Goal: Information Seeking & Learning: Learn about a topic

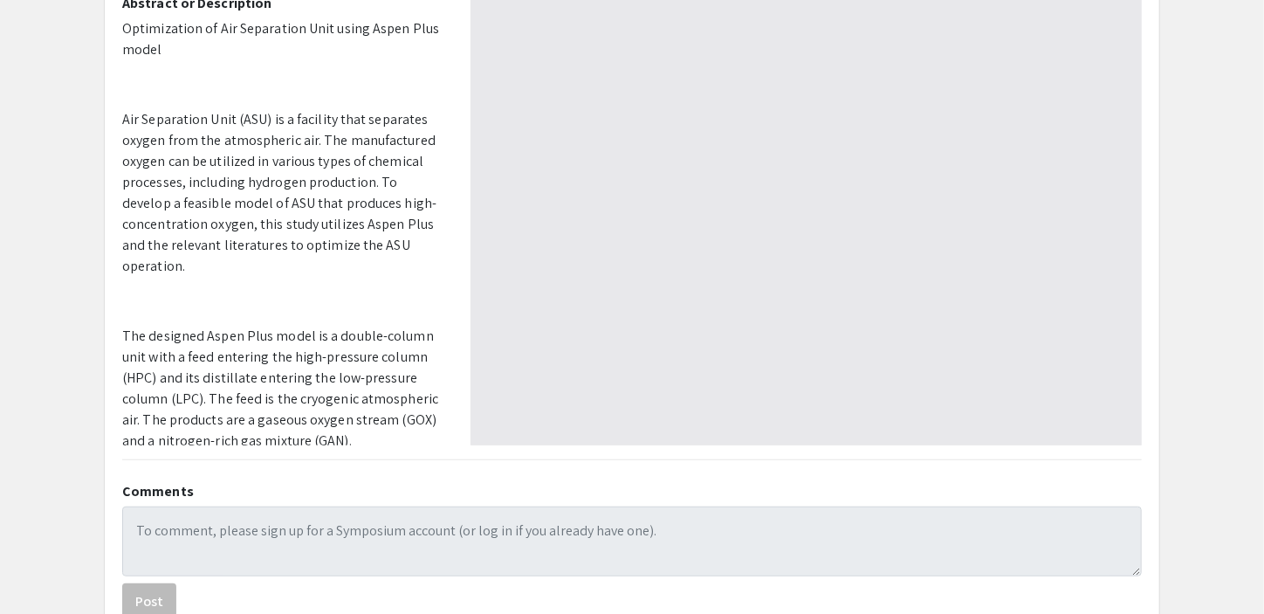
type input "0"
select select "custom"
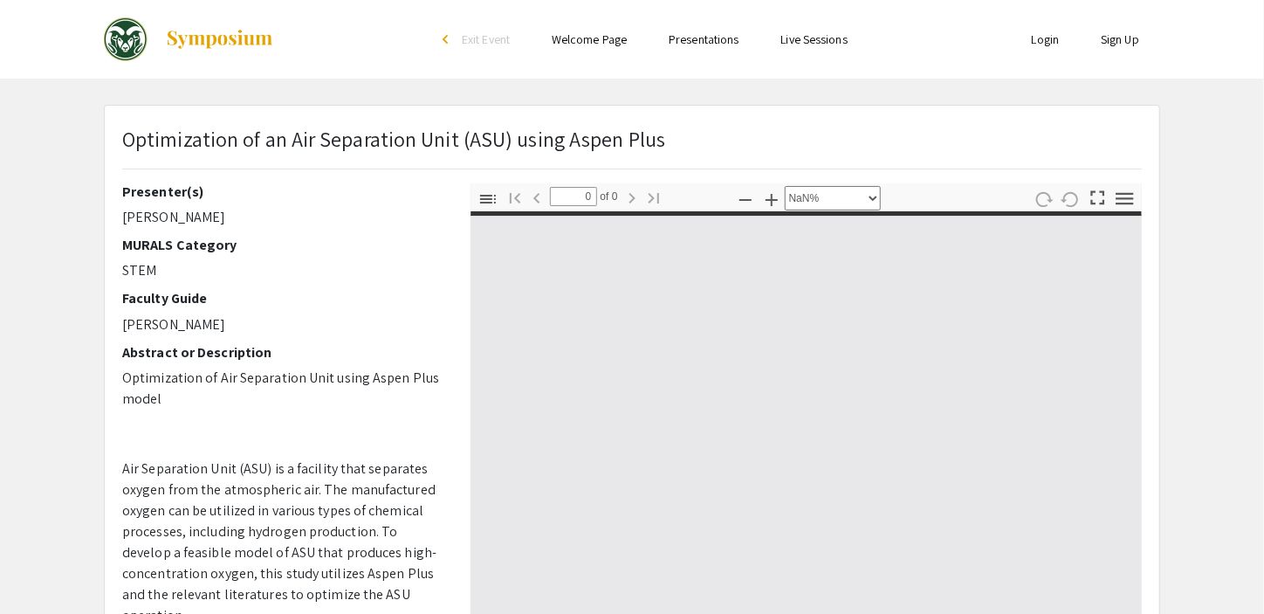
type input "1"
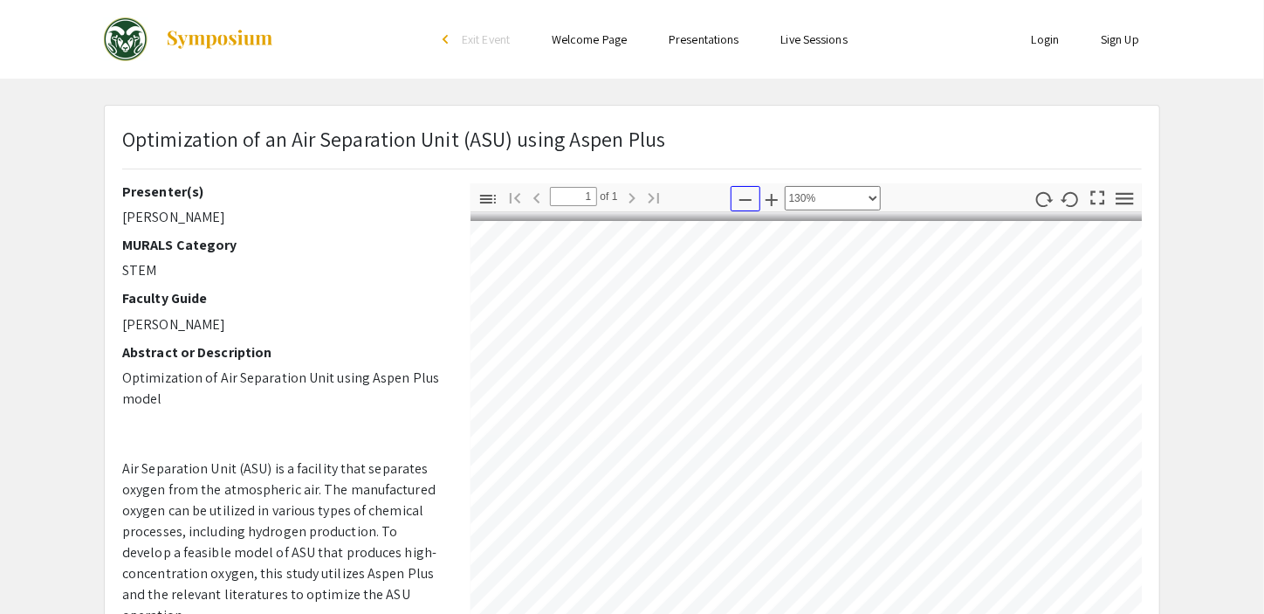
click at [746, 206] on icon "button" at bounding box center [745, 199] width 21 height 21
select select "1"
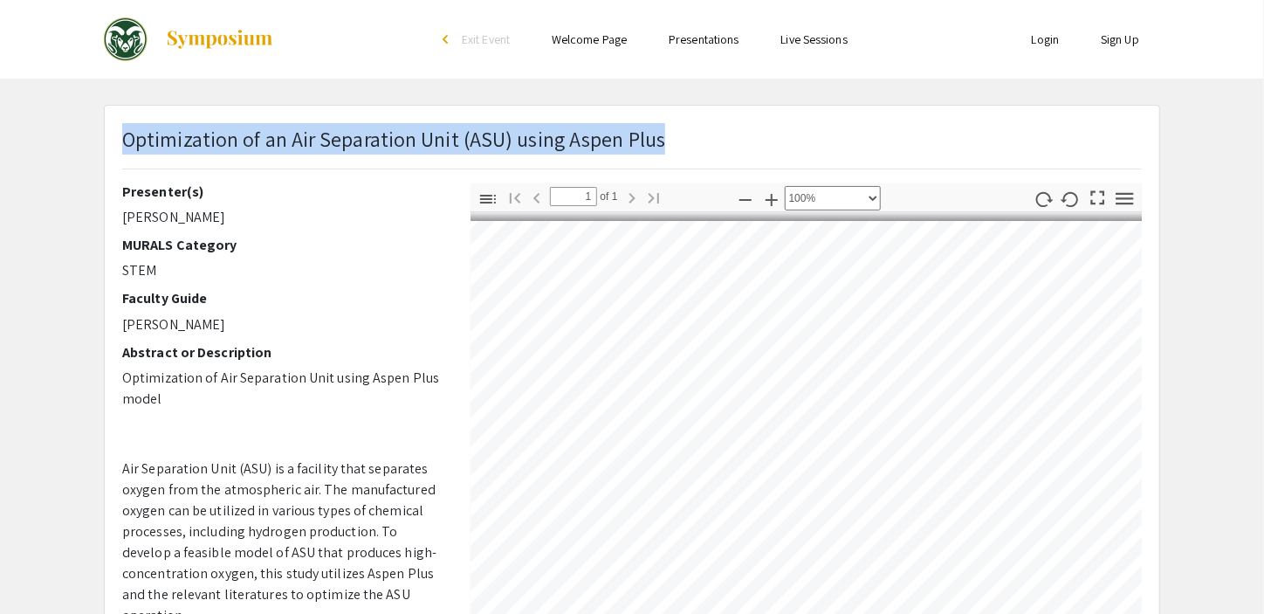
drag, startPoint x: 128, startPoint y: 144, endPoint x: 691, endPoint y: 158, distance: 562.5
click at [691, 158] on div "Optimization of an Air Separation Unit (ASU) using Aspen Plus" at bounding box center [632, 153] width 1046 height 60
copy p "Optimization of an Air Separation Unit (ASU) using Aspen Plus"
